Goal: Obtain resource: Obtain resource

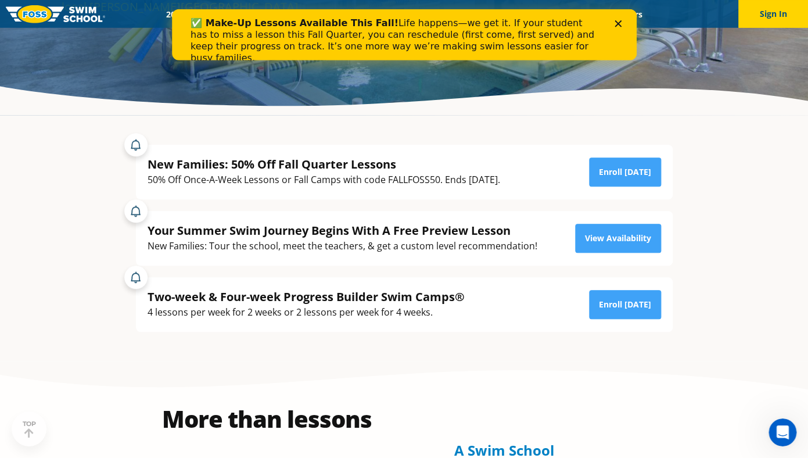
scroll to position [220, 0]
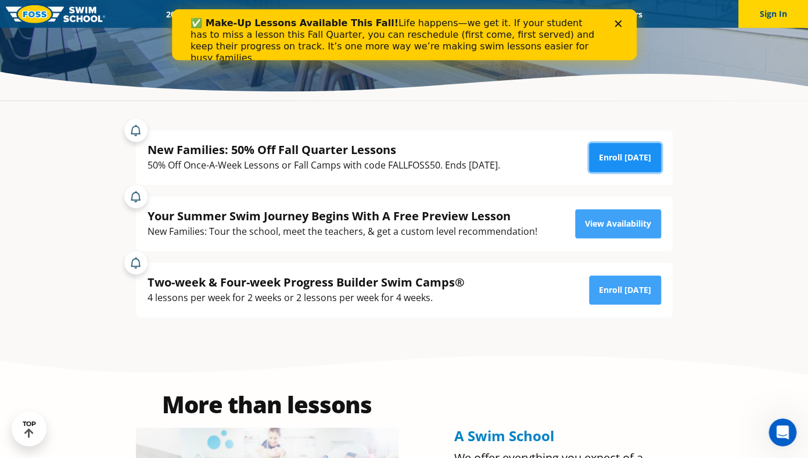
click at [641, 157] on link "Enroll Today" at bounding box center [625, 157] width 72 height 29
click at [617, 23] on polygon "Close" at bounding box center [617, 23] width 7 height 7
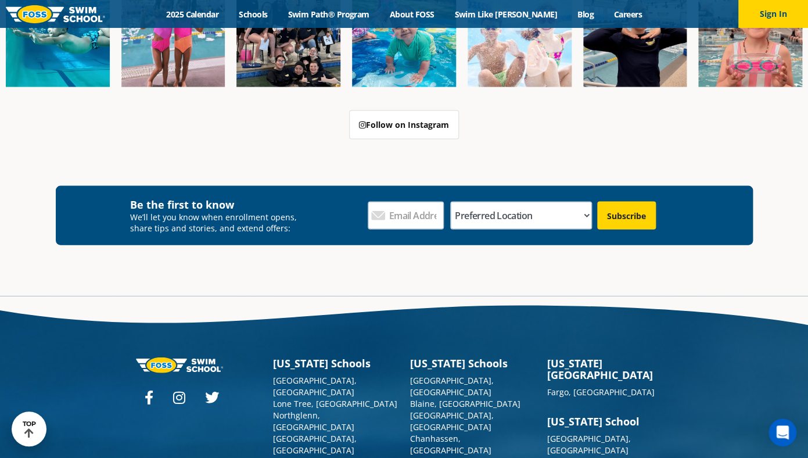
scroll to position [4179, 0]
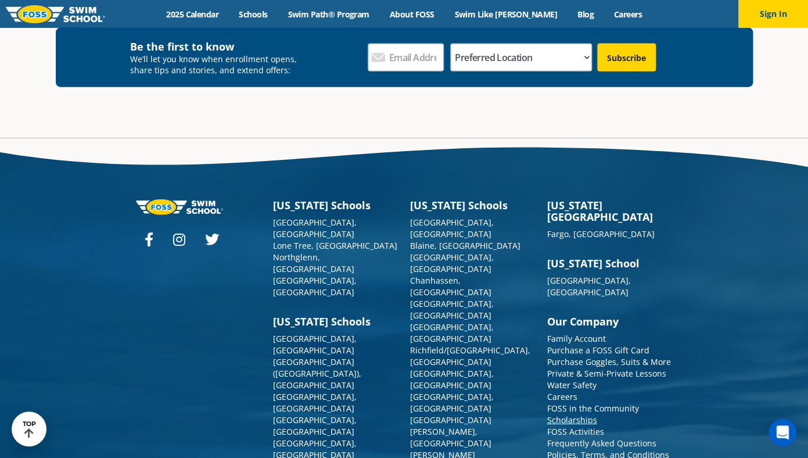
click at [568, 414] on link "Scholarships" at bounding box center [572, 419] width 50 height 11
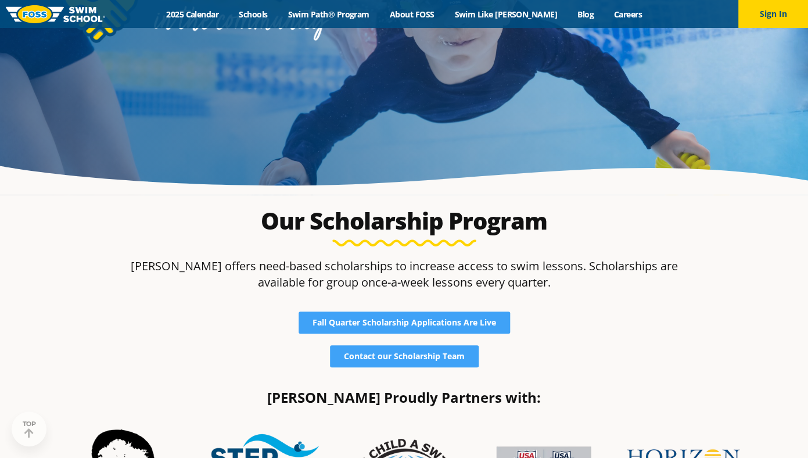
scroll to position [171, 0]
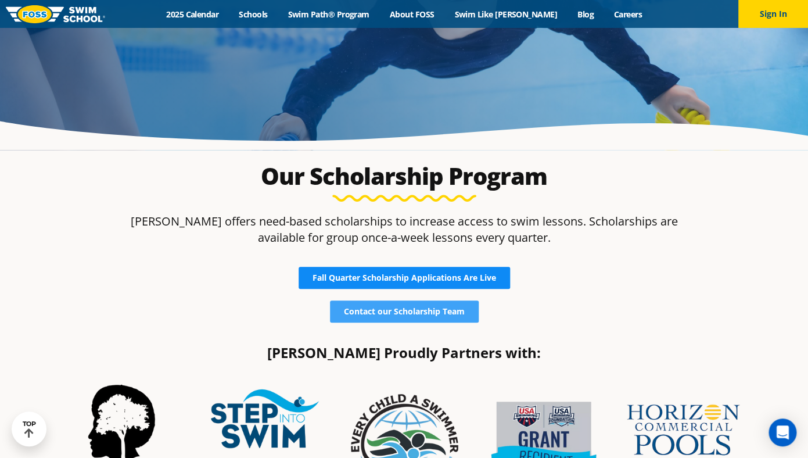
click at [375, 276] on span "Fall Quarter Scholarship Applications Are Live" at bounding box center [404, 278] width 184 height 8
